Goal: Task Accomplishment & Management: Manage account settings

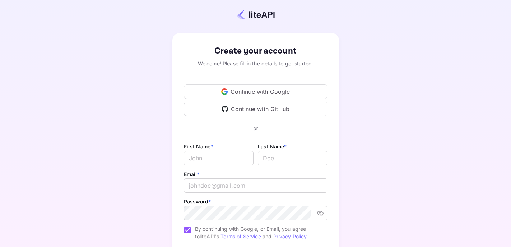
scroll to position [9, 0]
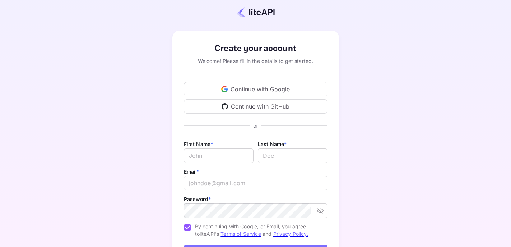
click at [244, 91] on div "Continue with Google" at bounding box center [256, 89] width 144 height 14
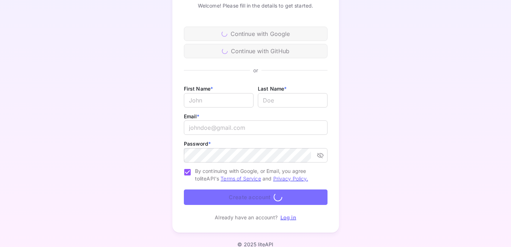
scroll to position [74, 0]
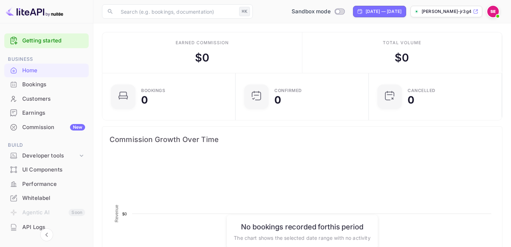
scroll to position [117, 129]
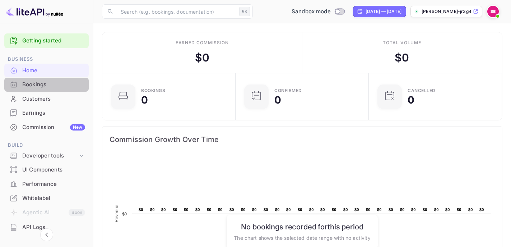
click at [49, 89] on div "Bookings" at bounding box center [46, 85] width 84 height 14
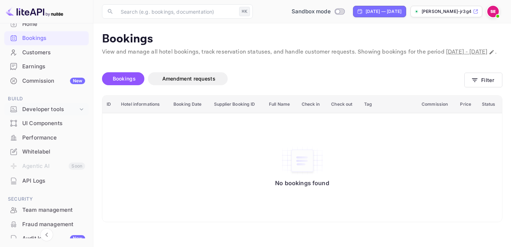
scroll to position [25, 0]
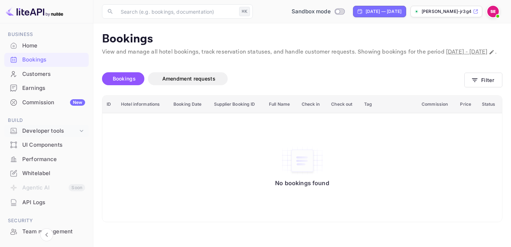
click at [61, 132] on div "Developer tools" at bounding box center [50, 131] width 56 height 8
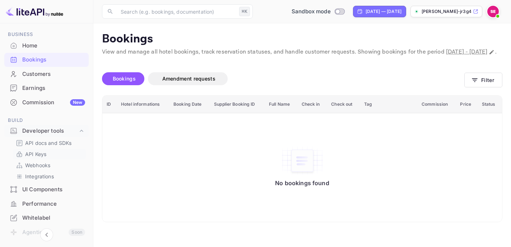
click at [38, 156] on p "API Keys" at bounding box center [35, 154] width 21 height 8
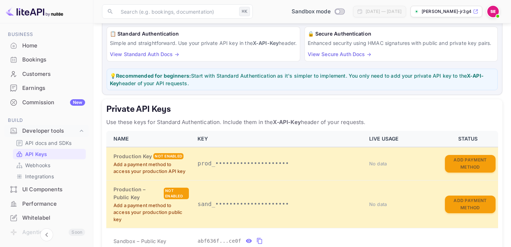
scroll to position [61, 0]
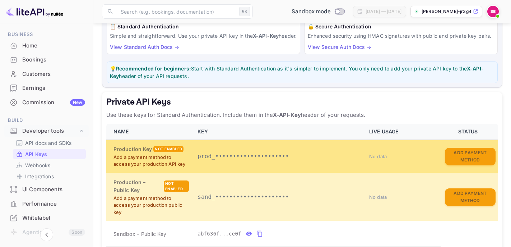
click at [164, 166] on p "Add a payment method to access your production API key" at bounding box center [150, 161] width 75 height 14
click at [478, 162] on button "Add Payment Method" at bounding box center [470, 157] width 51 height 18
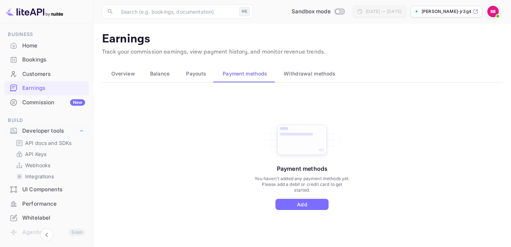
click at [130, 76] on span "Overview" at bounding box center [123, 73] width 24 height 9
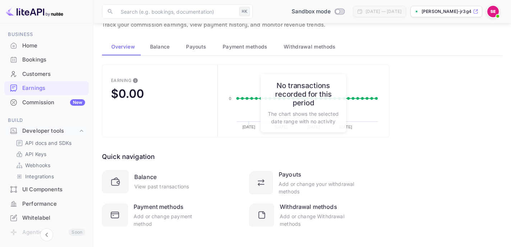
scroll to position [34, 0]
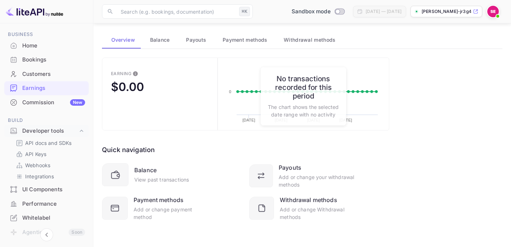
click at [167, 42] on span "Balance" at bounding box center [160, 40] width 20 height 9
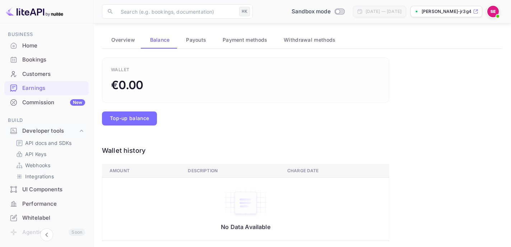
click at [202, 41] on span "Payouts" at bounding box center [196, 40] width 20 height 9
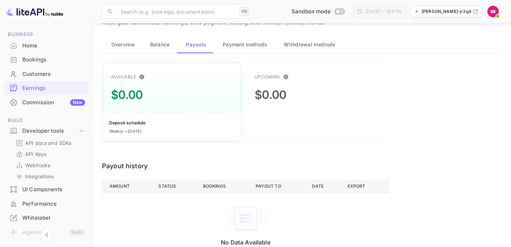
scroll to position [28, 0]
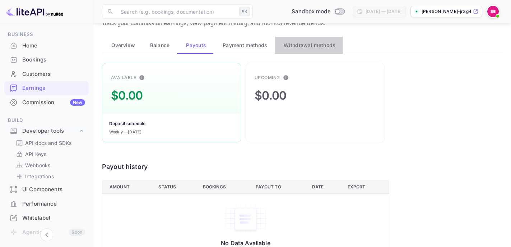
click at [303, 42] on span "Withdrawal methods" at bounding box center [310, 45] width 52 height 9
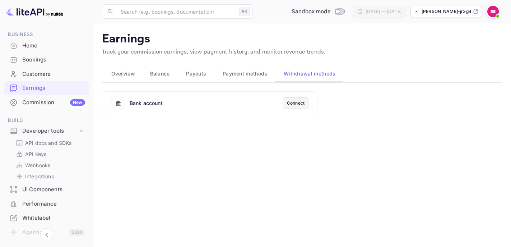
click at [35, 62] on div "Bookings" at bounding box center [53, 60] width 63 height 8
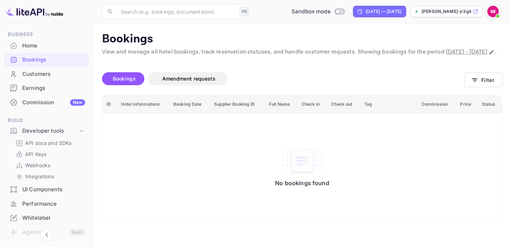
click at [40, 77] on div "Customers" at bounding box center [53, 74] width 63 height 8
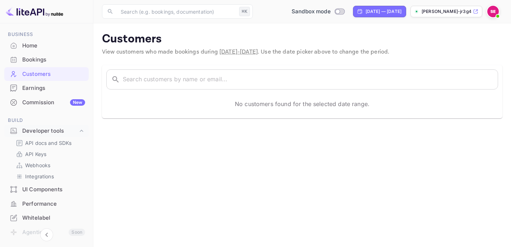
click at [28, 42] on div "Home" at bounding box center [53, 46] width 63 height 8
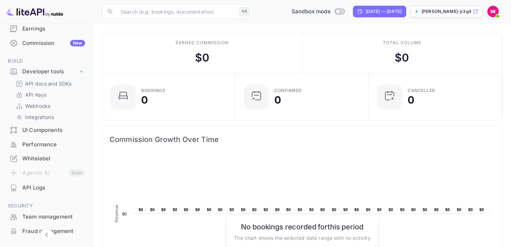
scroll to position [99, 0]
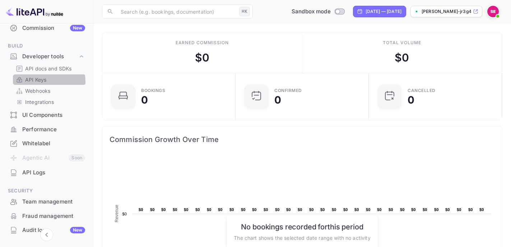
click at [46, 82] on link "API Keys" at bounding box center [49, 80] width 67 height 8
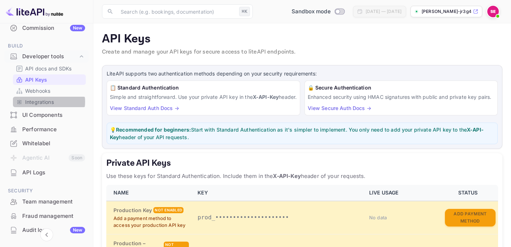
click at [46, 102] on p "Integrations" at bounding box center [39, 102] width 29 height 8
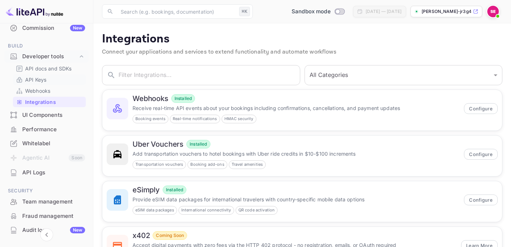
click at [46, 80] on p "API Keys" at bounding box center [35, 80] width 21 height 8
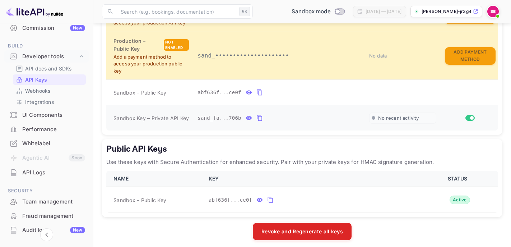
scroll to position [214, 0]
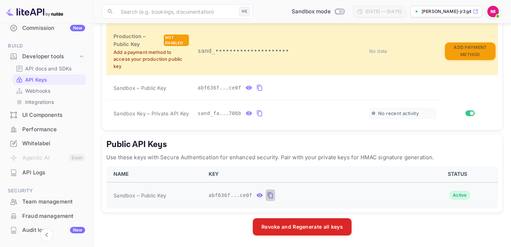
click at [271, 195] on icon "public api keys table" at bounding box center [270, 195] width 6 height 9
